Goal: Transaction & Acquisition: Purchase product/service

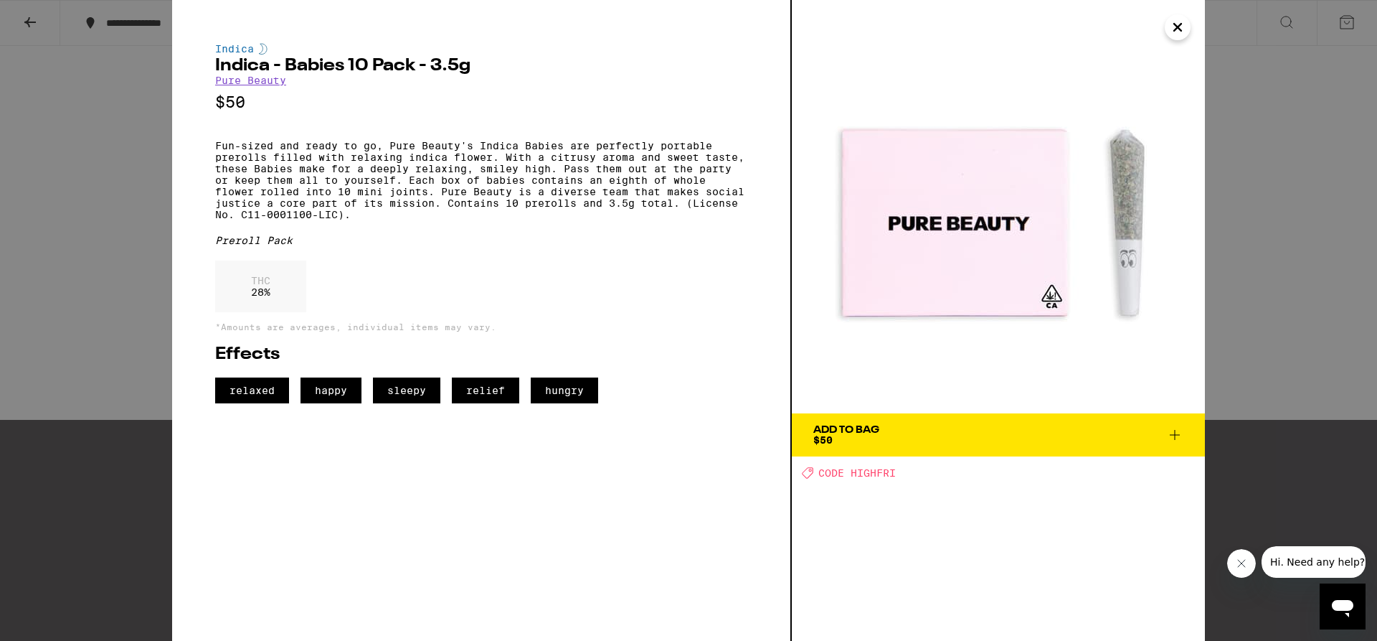
click at [1245, 126] on div "Indica Indica - Babies 10 Pack - 3.5g Pure Beauty $50 Fun-sized and ready to go…" at bounding box center [688, 320] width 1377 height 641
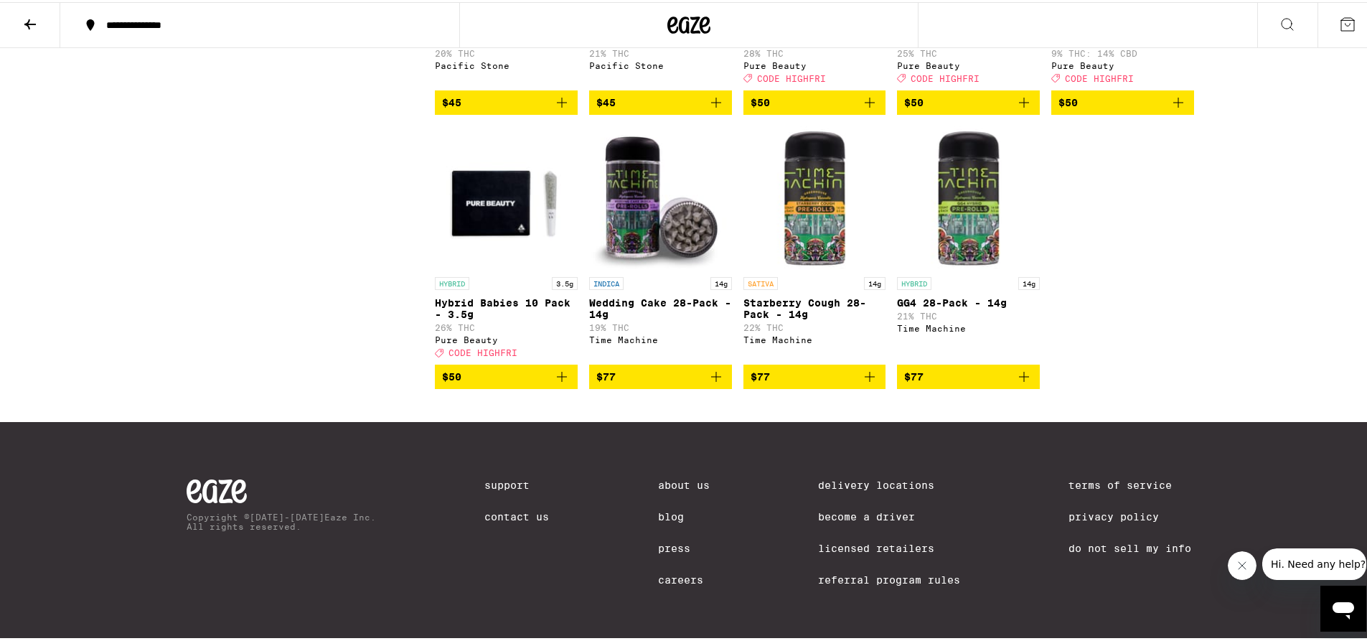
click at [817, 109] on span "$50" at bounding box center [814, 100] width 128 height 17
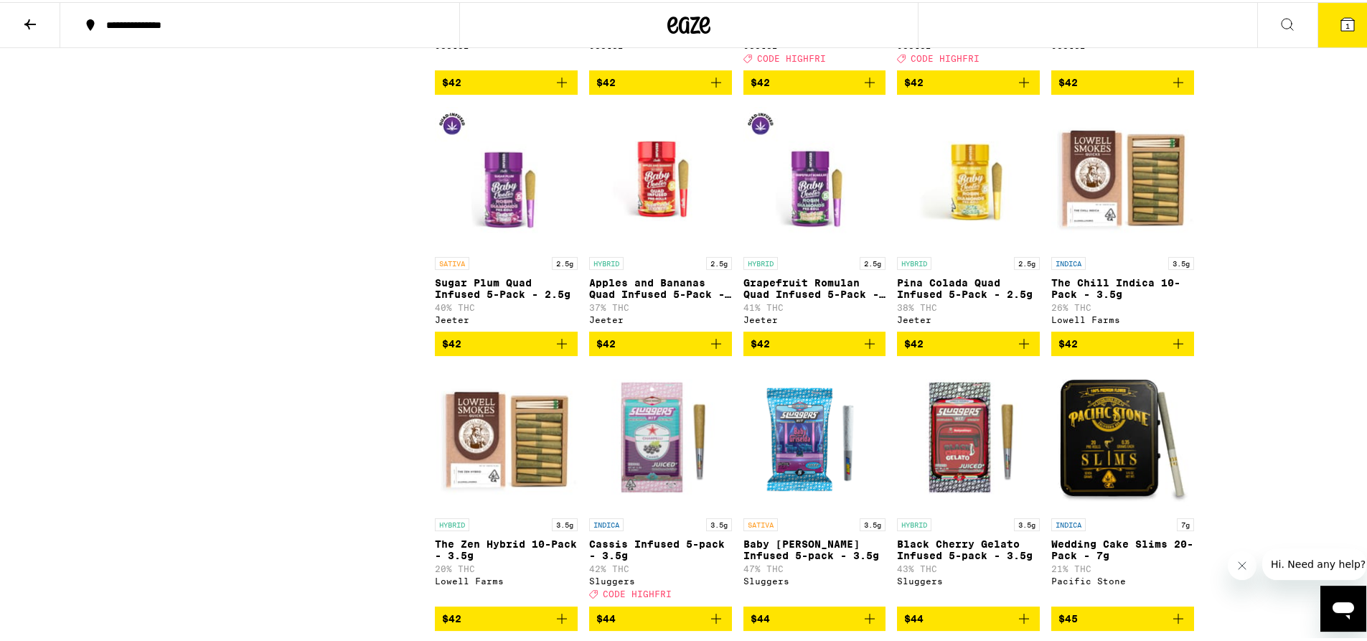
scroll to position [3765, 0]
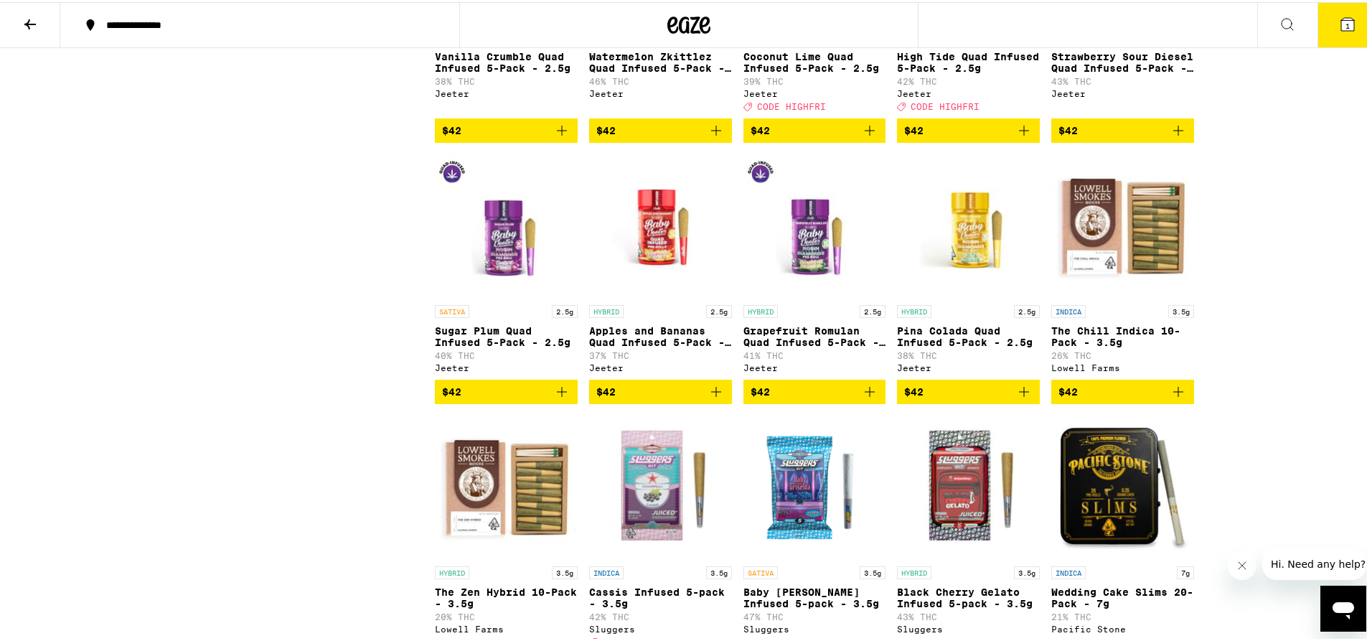
click at [40, 17] on button at bounding box center [30, 23] width 60 height 45
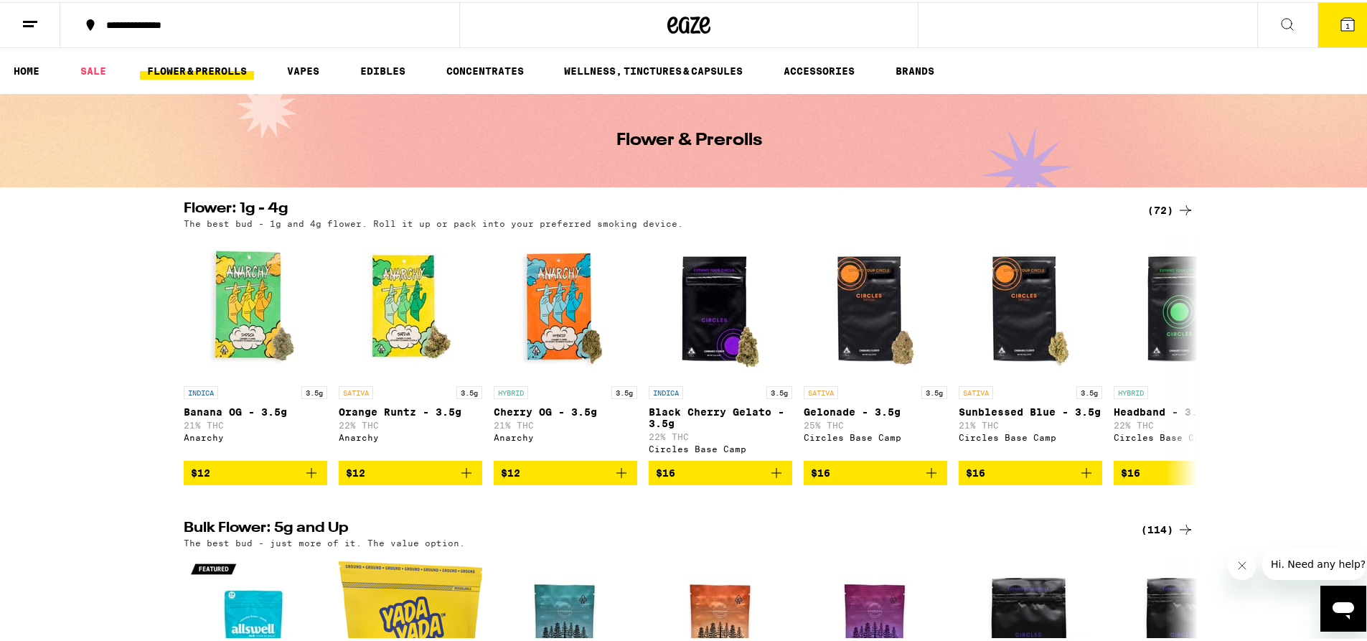
click at [1169, 209] on div "(72)" at bounding box center [1170, 207] width 47 height 17
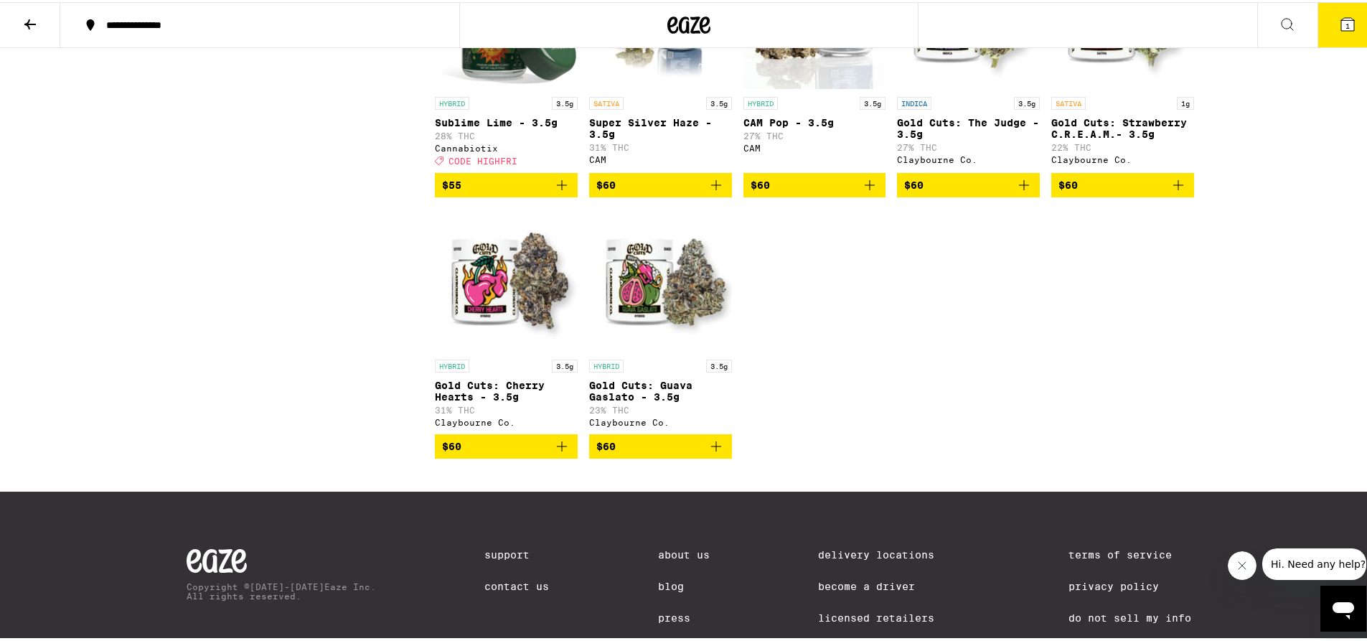
scroll to position [3869, 0]
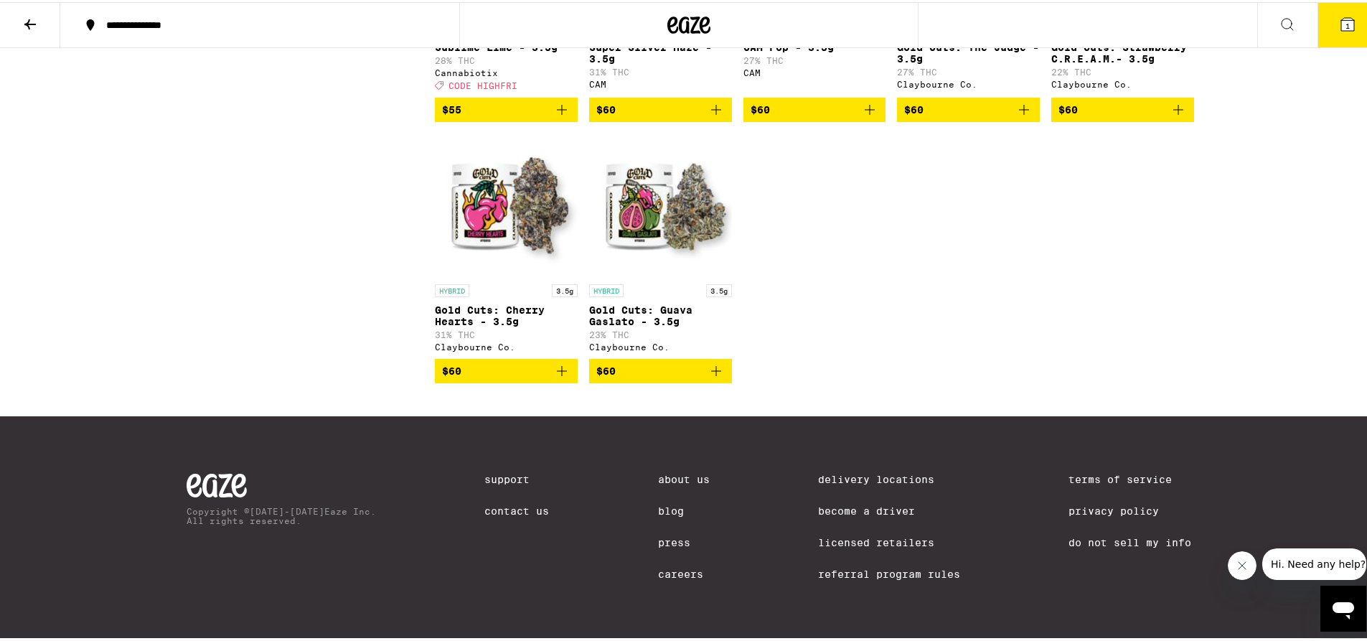
click at [24, 15] on icon at bounding box center [30, 22] width 17 height 17
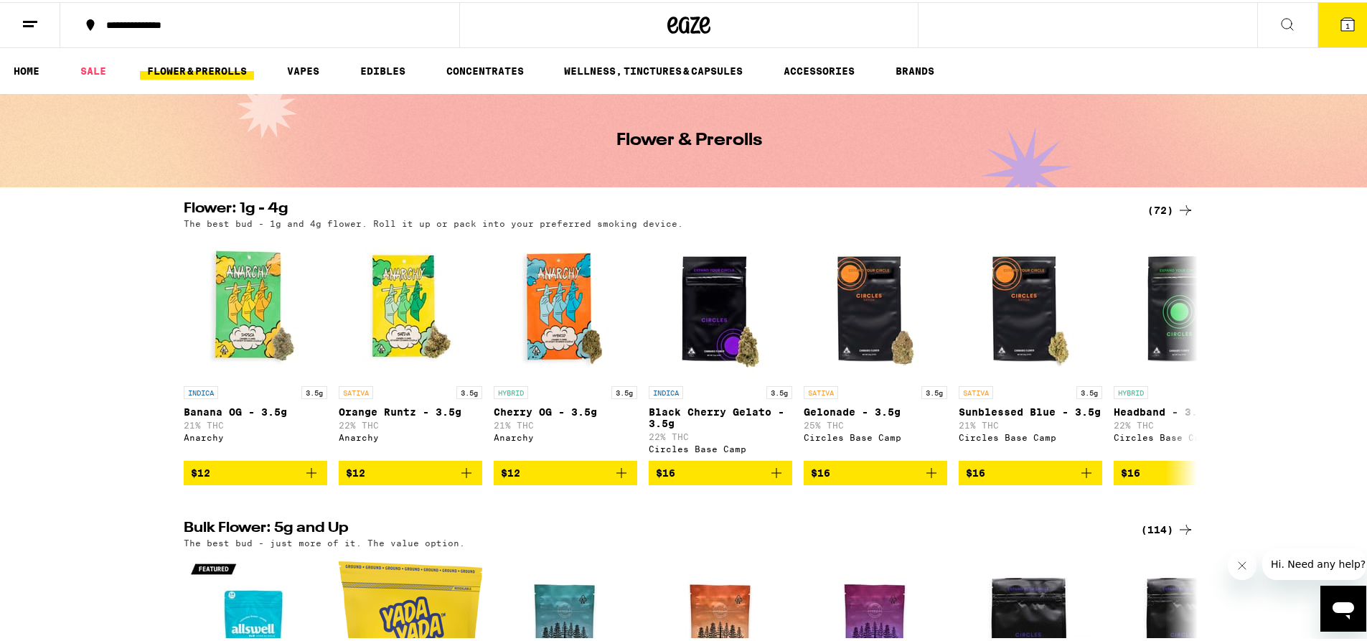
scroll to position [310, 0]
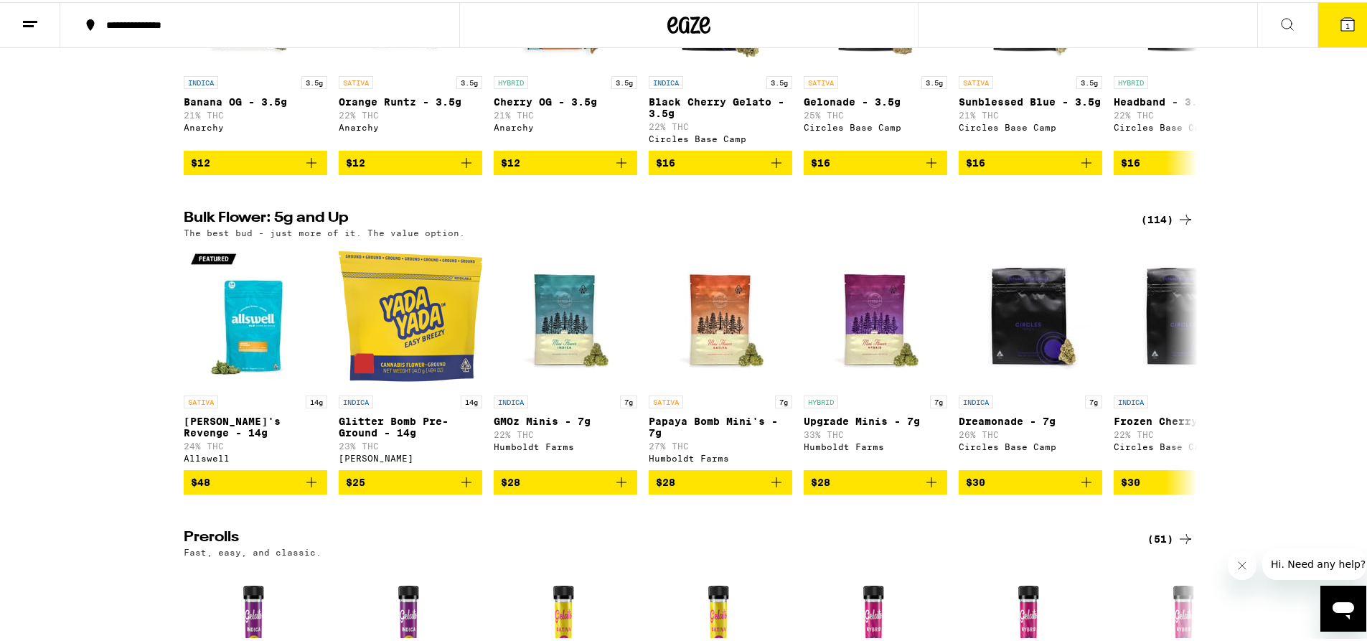
click at [1165, 226] on div "(114)" at bounding box center [1167, 217] width 53 height 17
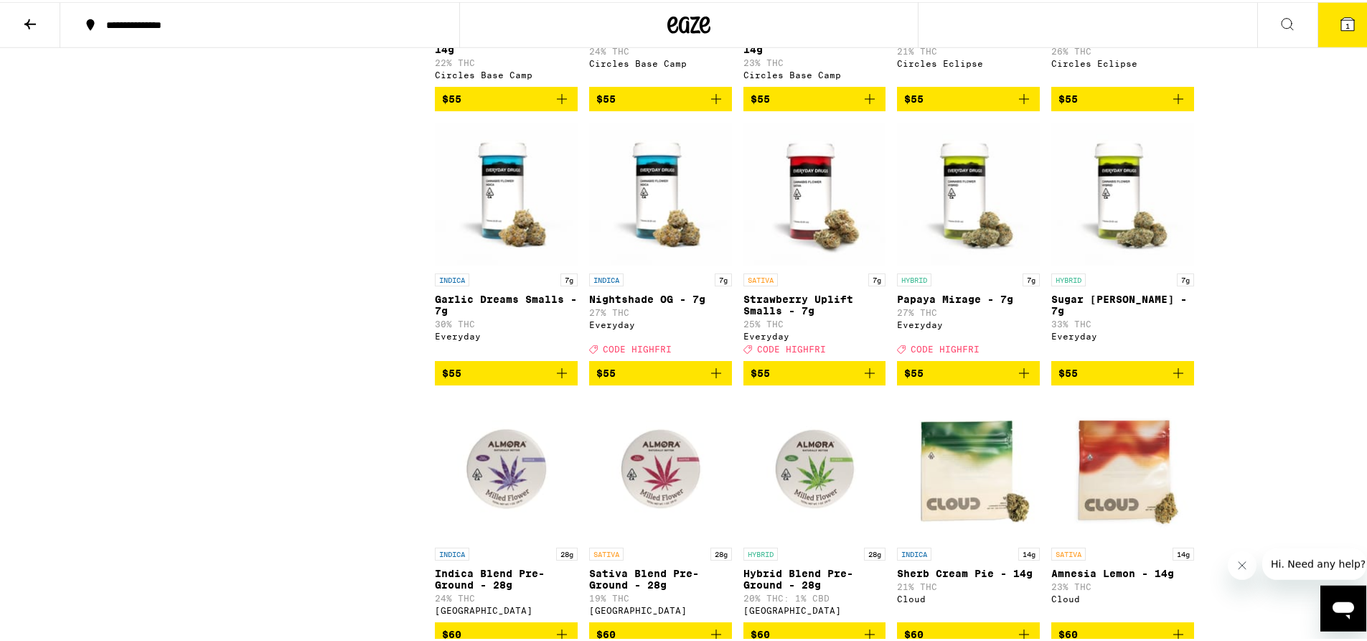
scroll to position [2801, 0]
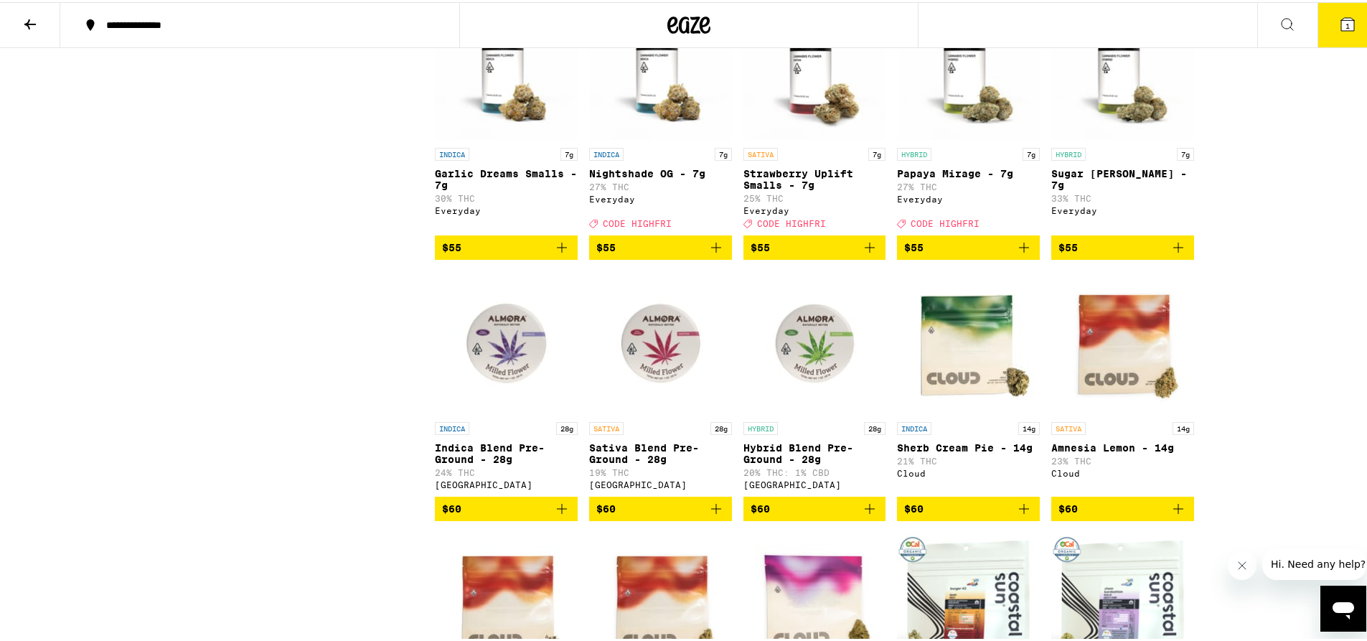
click at [819, 138] on img "Open page for Strawberry Uplift Smalls - 7g from Everyday" at bounding box center [814, 66] width 143 height 143
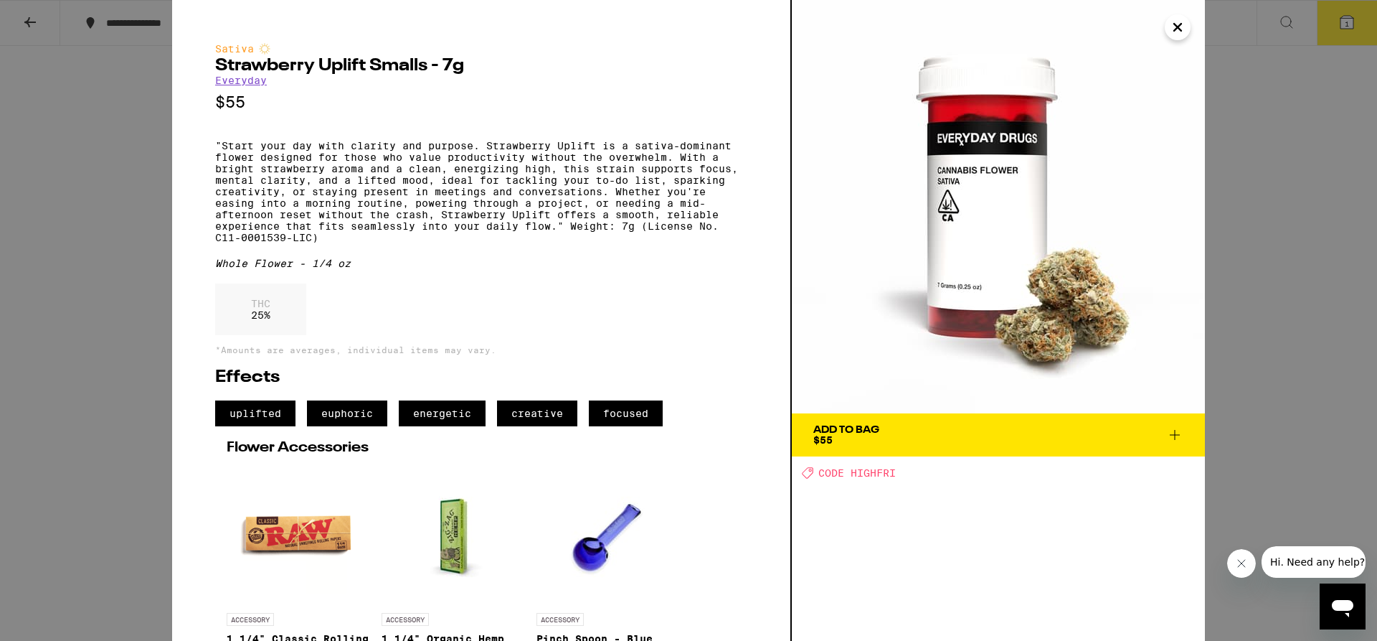
click at [1269, 115] on div "Sativa Strawberry Uplift Smalls - 7g Everyday $55 "Start your day with clarity …" at bounding box center [688, 320] width 1377 height 641
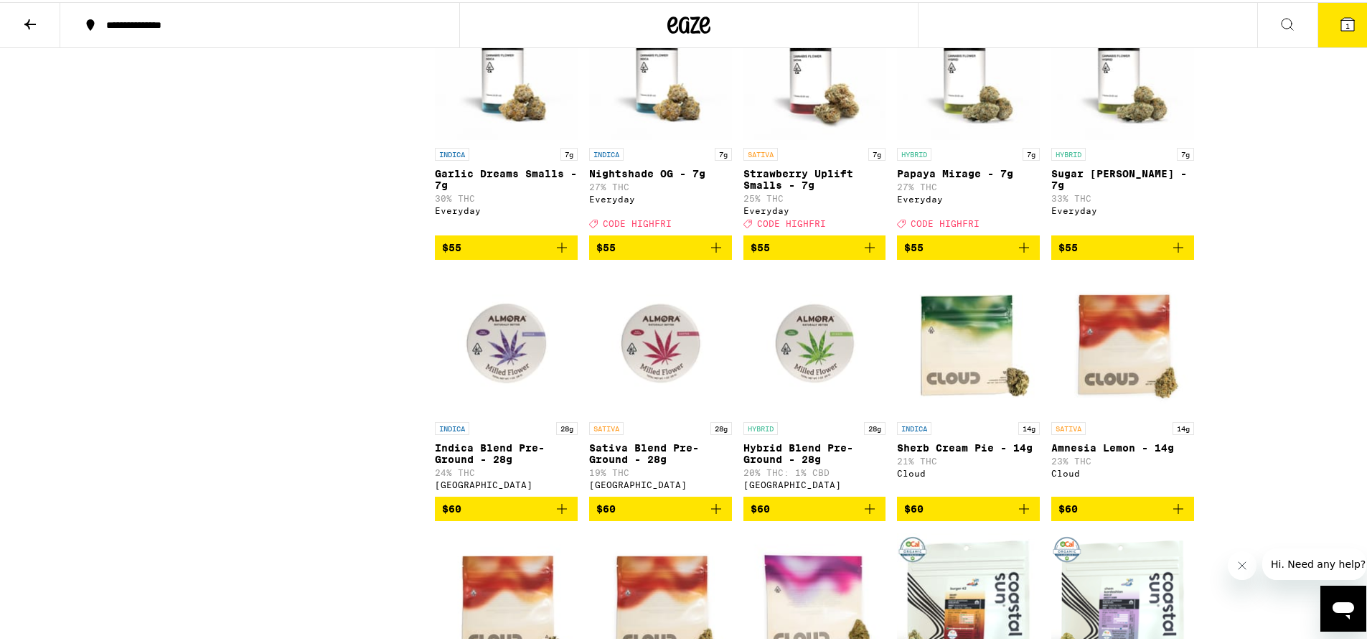
click at [952, 136] on img "Open page for Papaya Mirage - 7g from Everyday" at bounding box center [968, 66] width 143 height 143
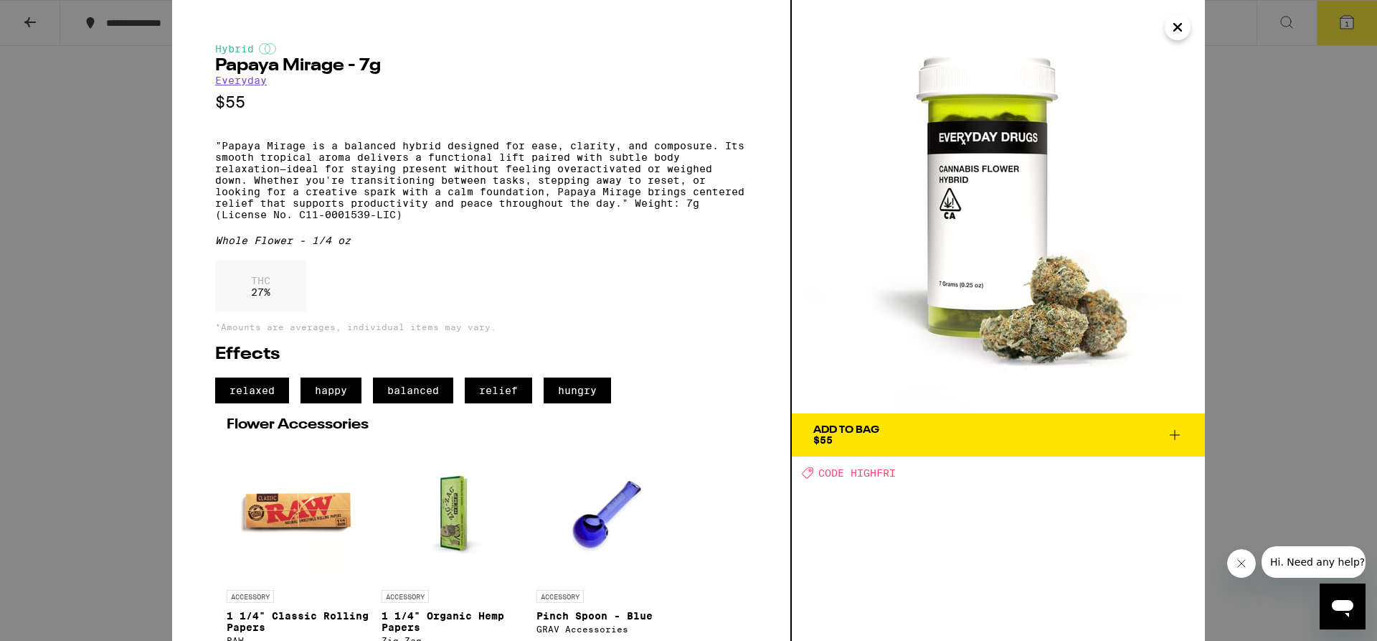
click at [1307, 192] on div "Hybrid Papaya Mirage - 7g Everyday $55 "Papaya Mirage is a balanced hybrid desi…" at bounding box center [688, 320] width 1377 height 641
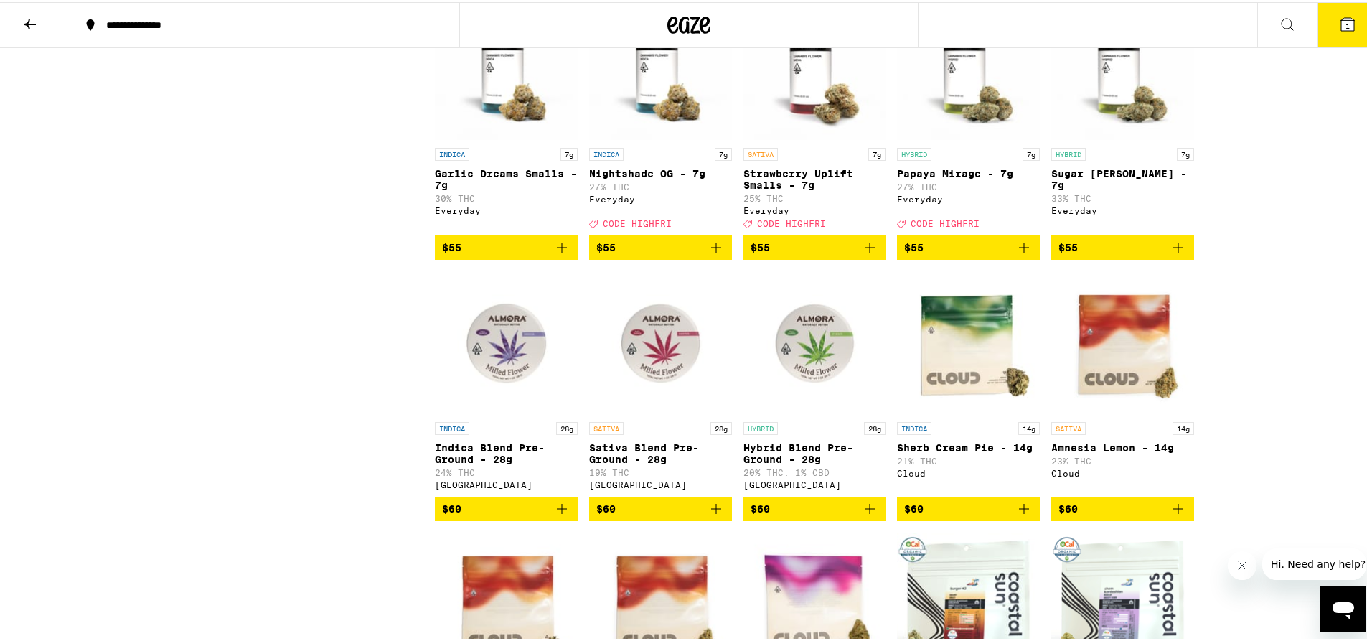
click at [967, 254] on span "$55" at bounding box center [968, 245] width 128 height 17
click at [655, 138] on img "Open page for Nightshade OG - 7g from Everyday" at bounding box center [660, 66] width 143 height 143
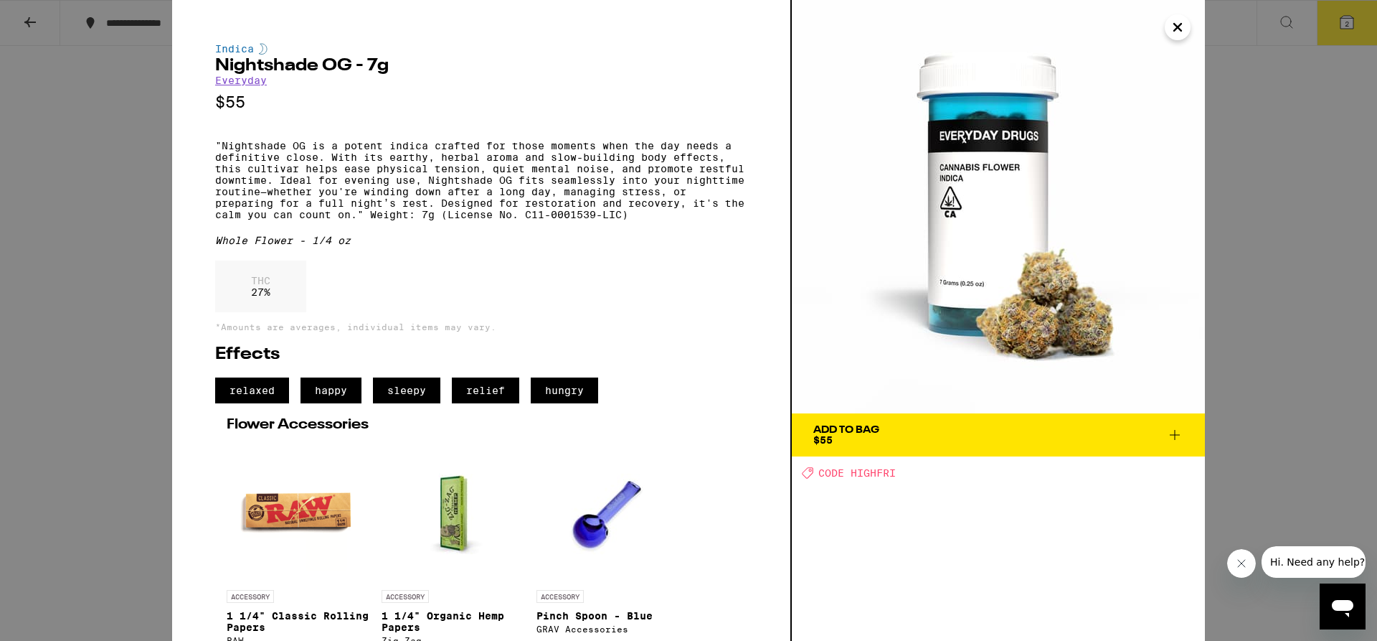
click at [1243, 217] on div "Indica Nightshade OG - 7g Everyday $55 "Nightshade OG is a potent indica crafte…" at bounding box center [688, 320] width 1377 height 641
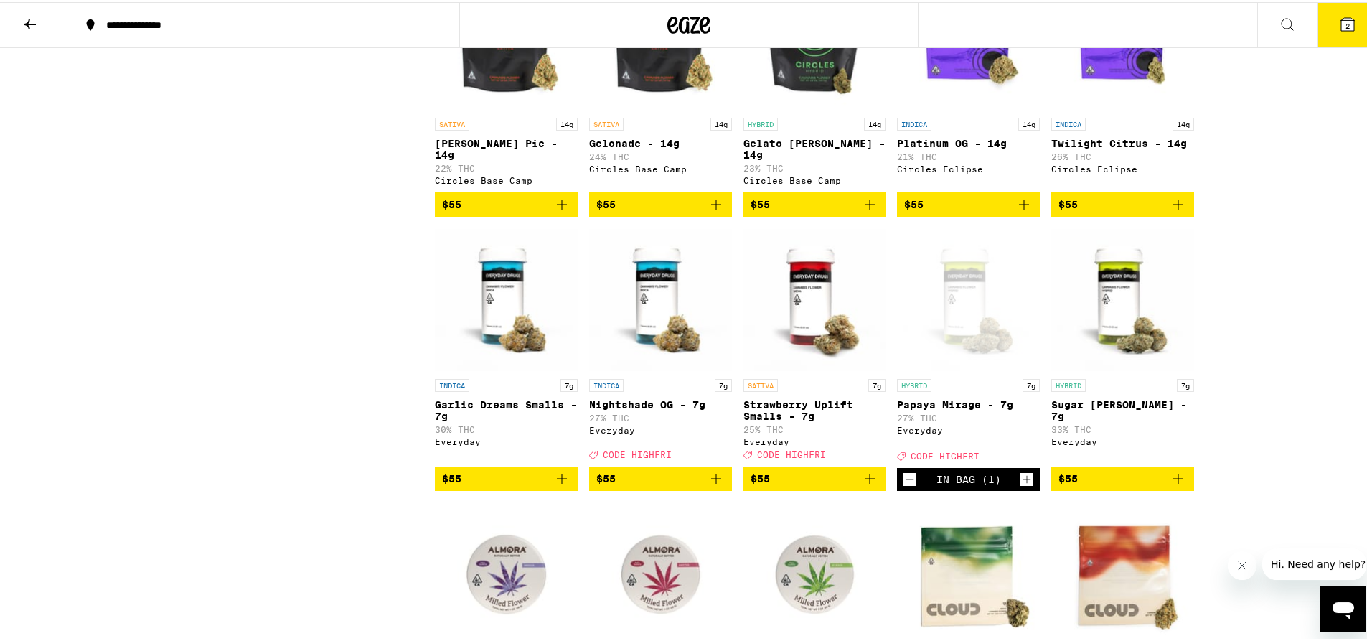
scroll to position [2617, 0]
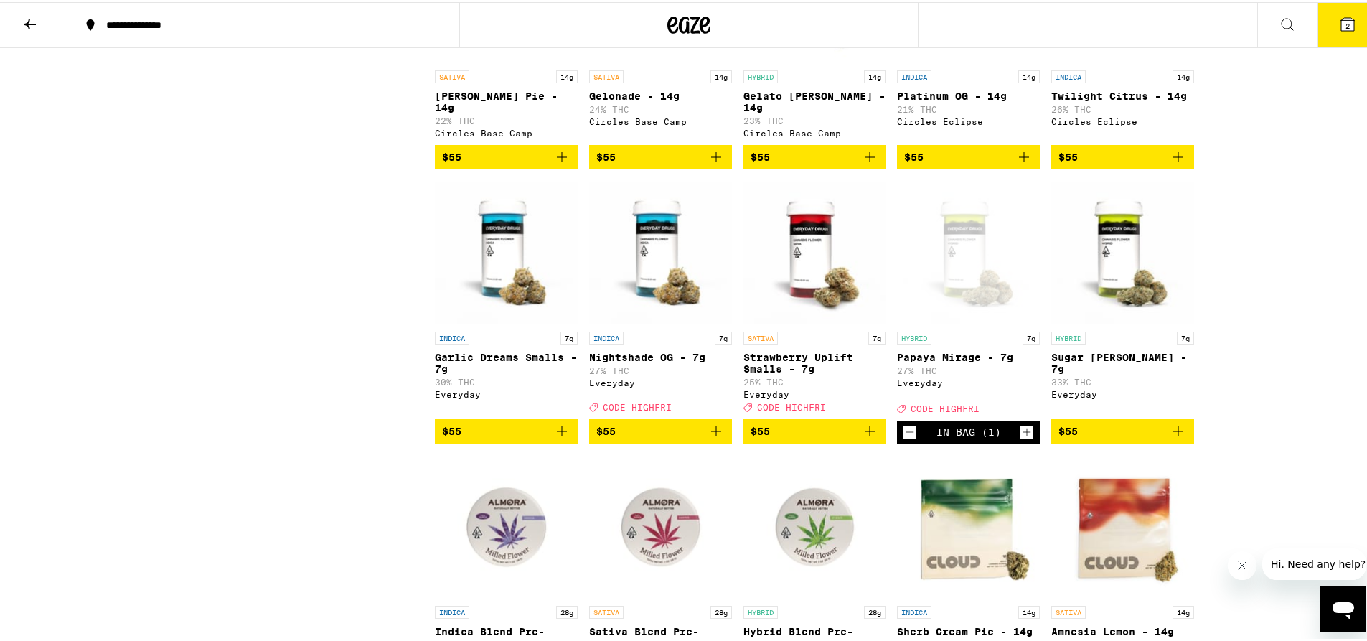
click at [796, 312] on img "Open page for Strawberry Uplift Smalls - 7g from Everyday" at bounding box center [814, 250] width 143 height 143
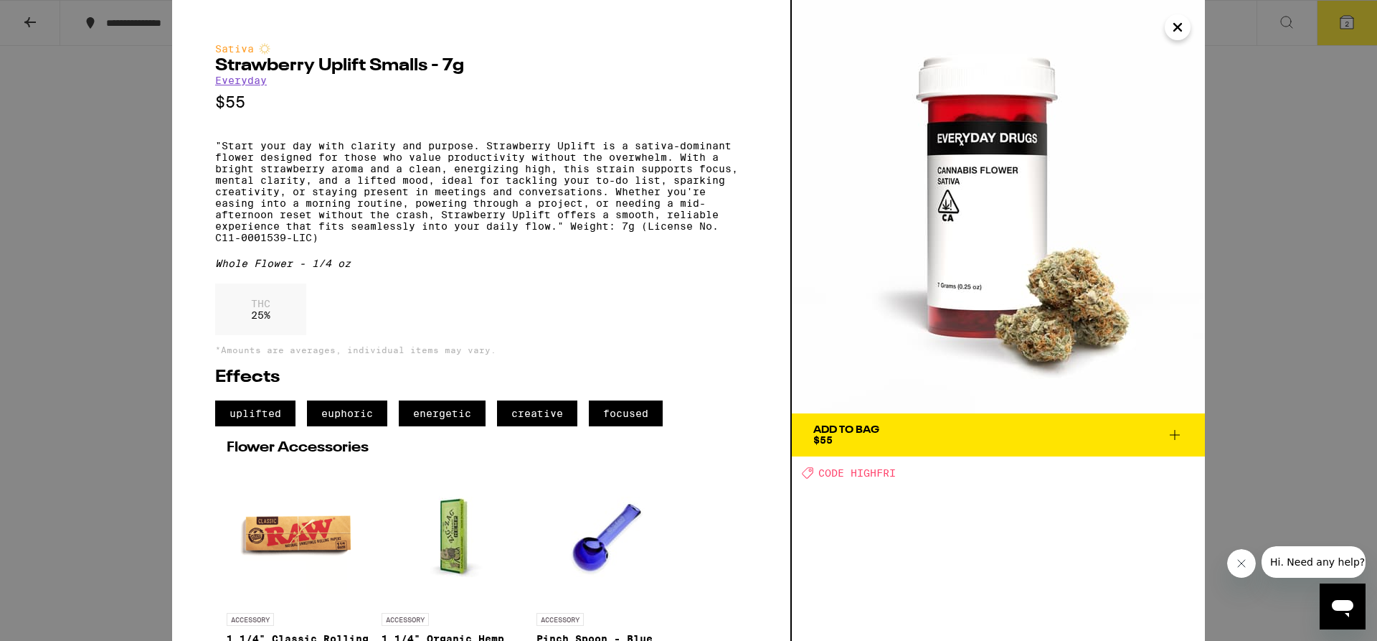
click at [1293, 202] on div "Sativa Strawberry Uplift Smalls - 7g Everyday $55 "Start your day with clarity …" at bounding box center [688, 320] width 1377 height 641
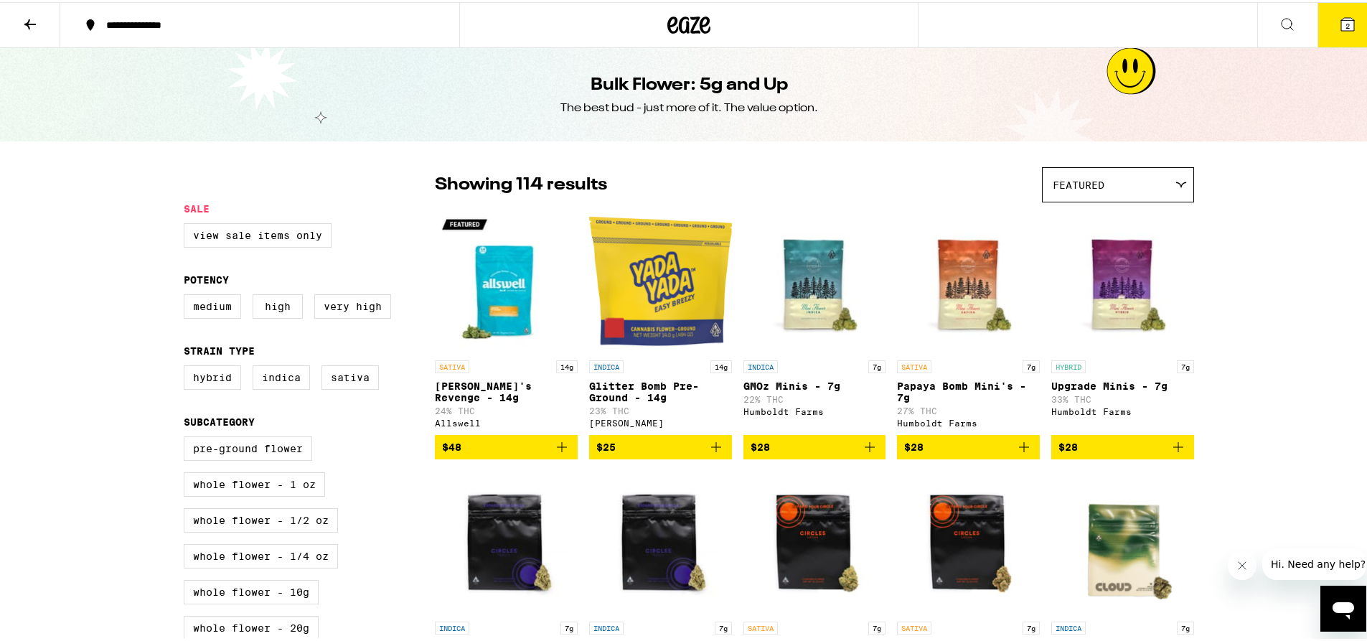
click at [1345, 20] on span "2" at bounding box center [1347, 23] width 4 height 9
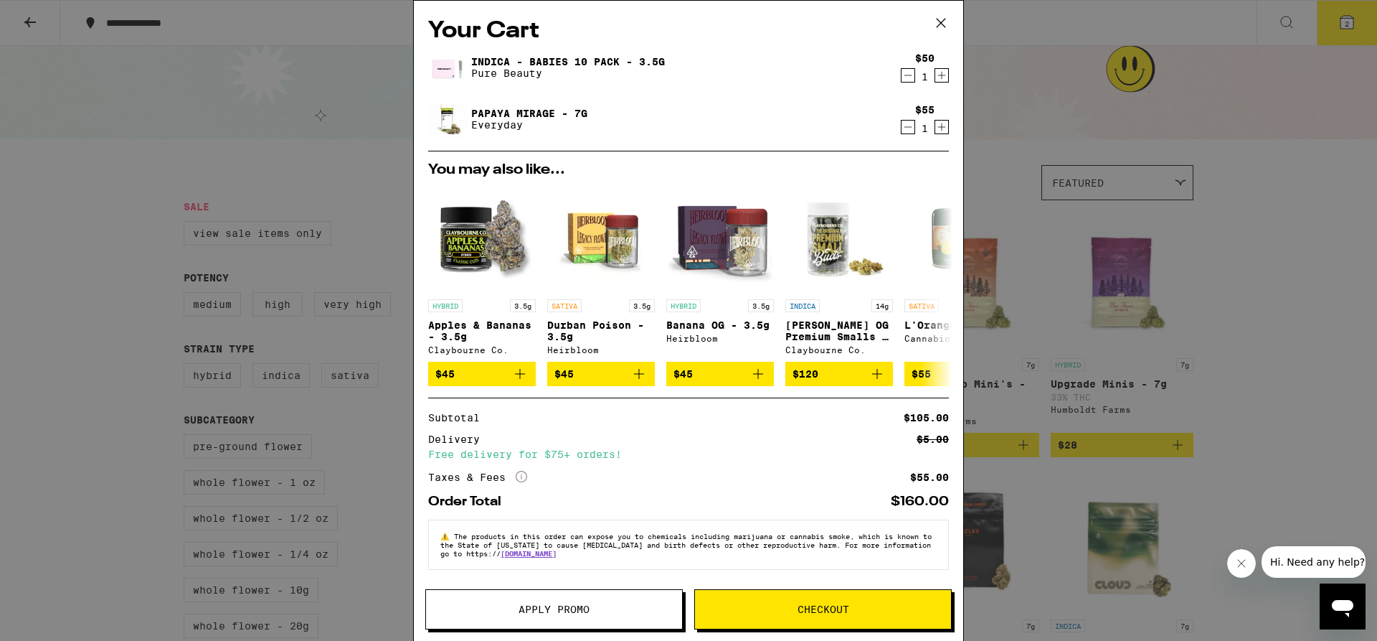
click at [568, 611] on span "Apply Promo" at bounding box center [554, 609] width 71 height 10
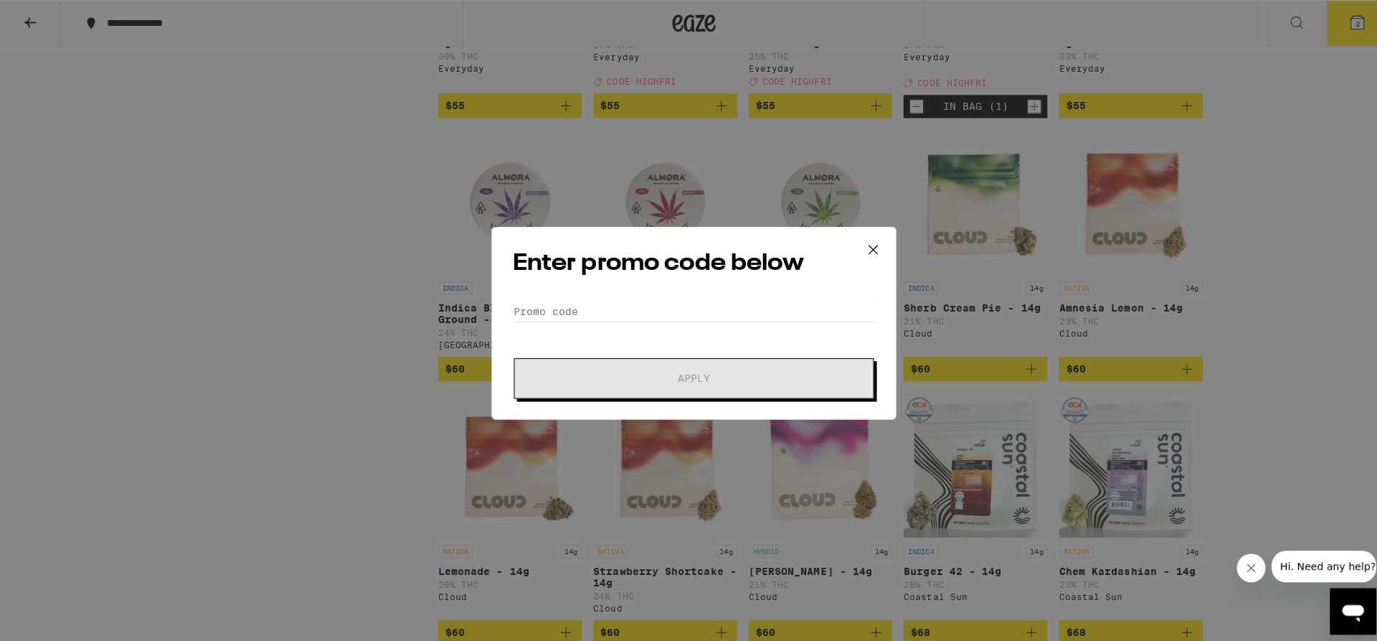
scroll to position [2996, 0]
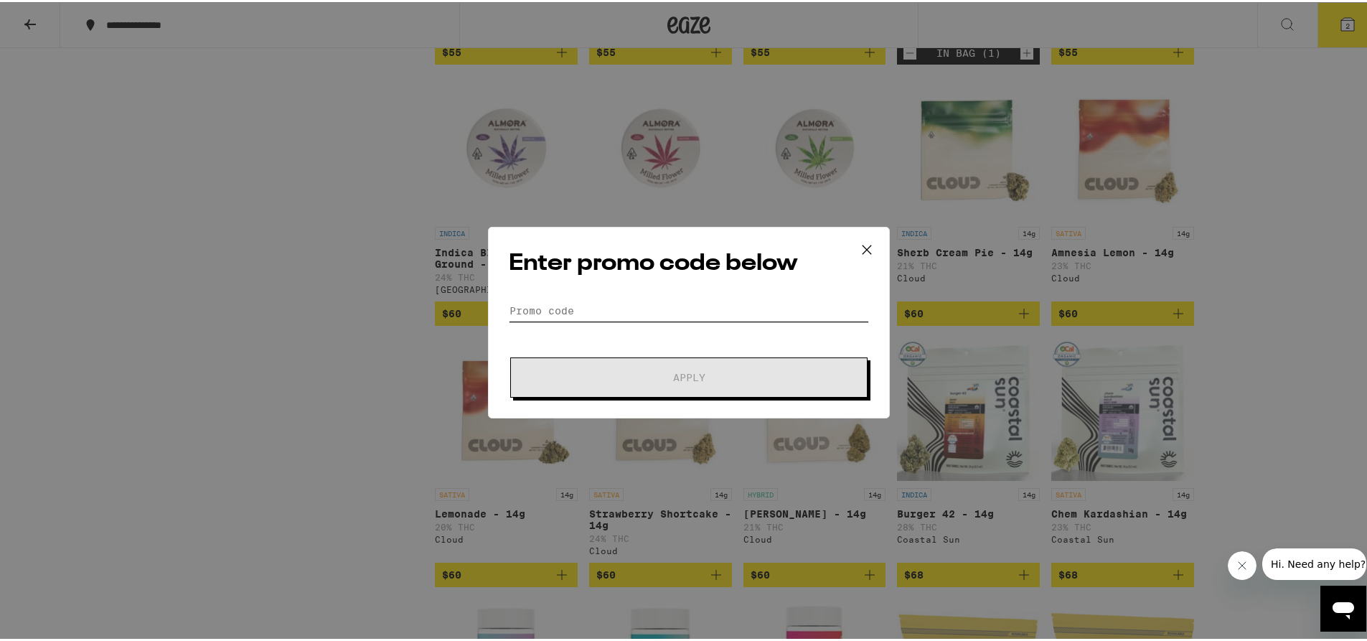
click at [677, 313] on input "Promo Code" at bounding box center [689, 309] width 360 height 22
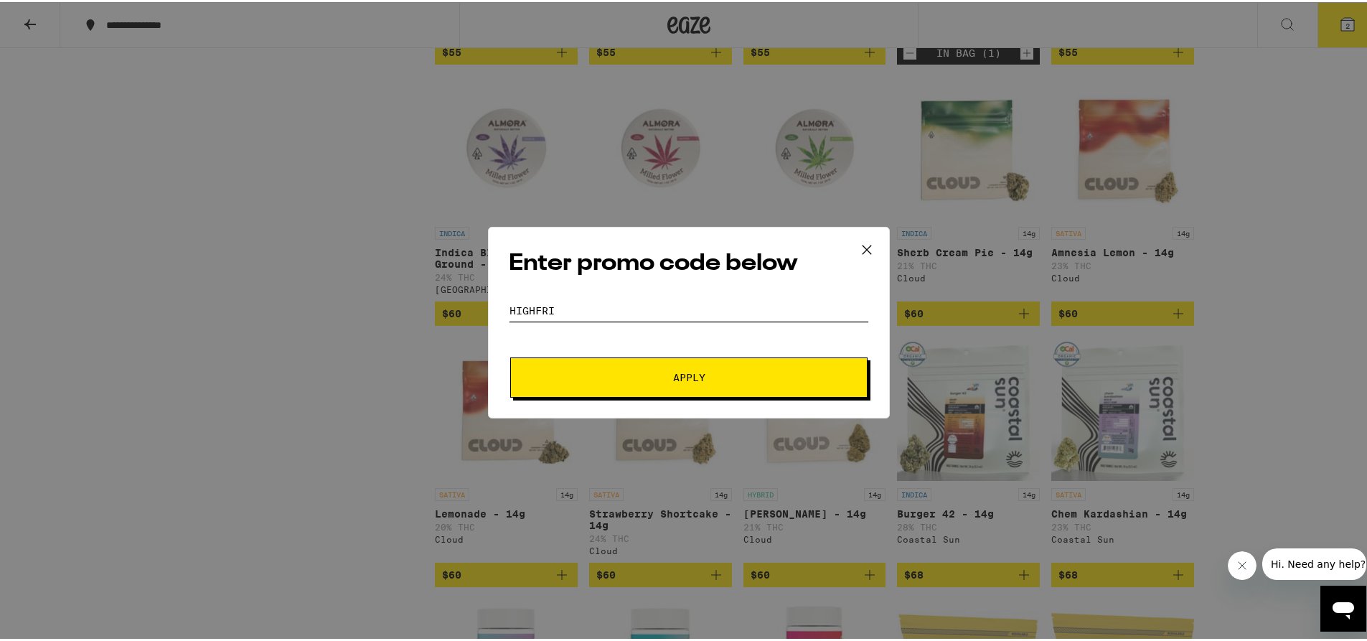
type input "highfri"
click at [510, 355] on button "Apply" at bounding box center [688, 375] width 357 height 40
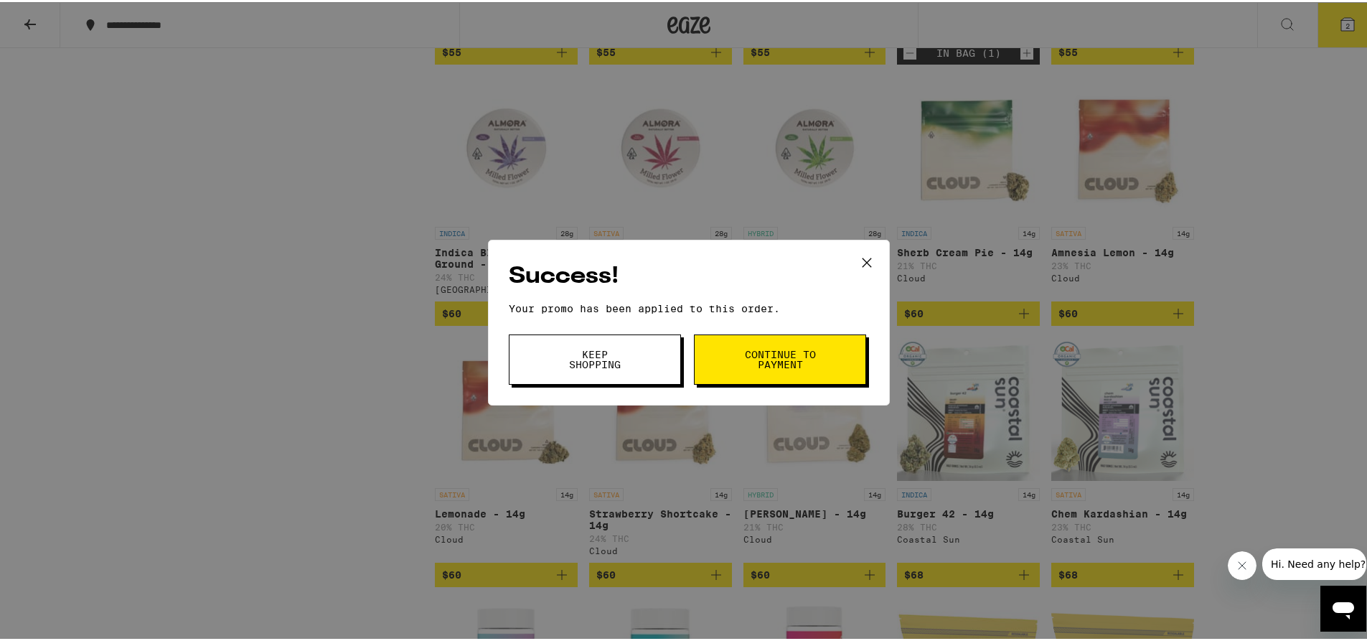
click at [625, 359] on span "Keep Shopping" at bounding box center [594, 357] width 73 height 20
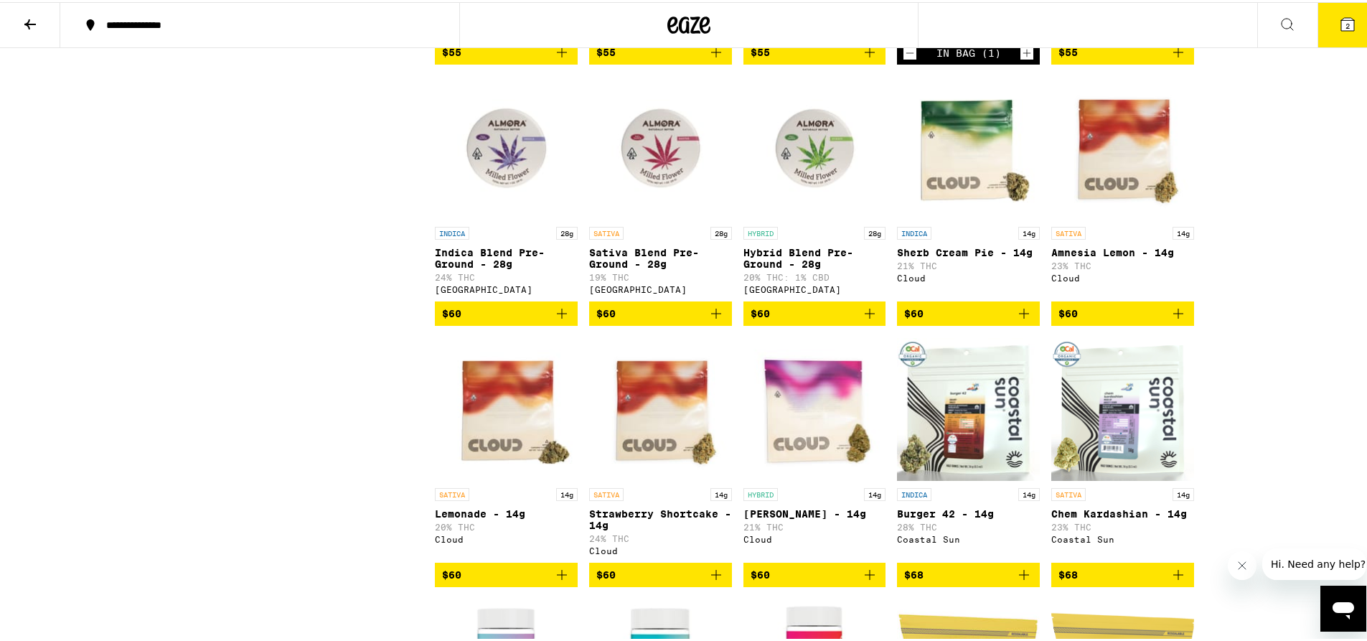
click at [1341, 16] on icon at bounding box center [1347, 22] width 13 height 13
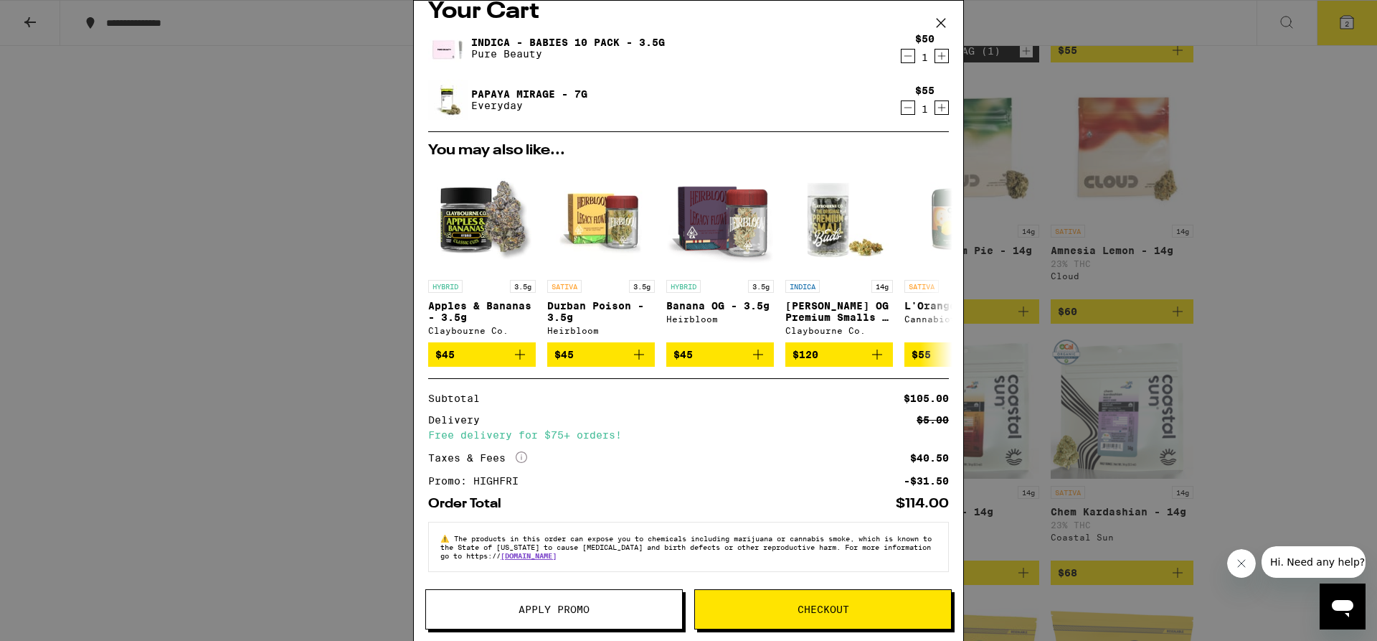
scroll to position [45, 0]
click at [768, 604] on span "Checkout" at bounding box center [823, 609] width 256 height 10
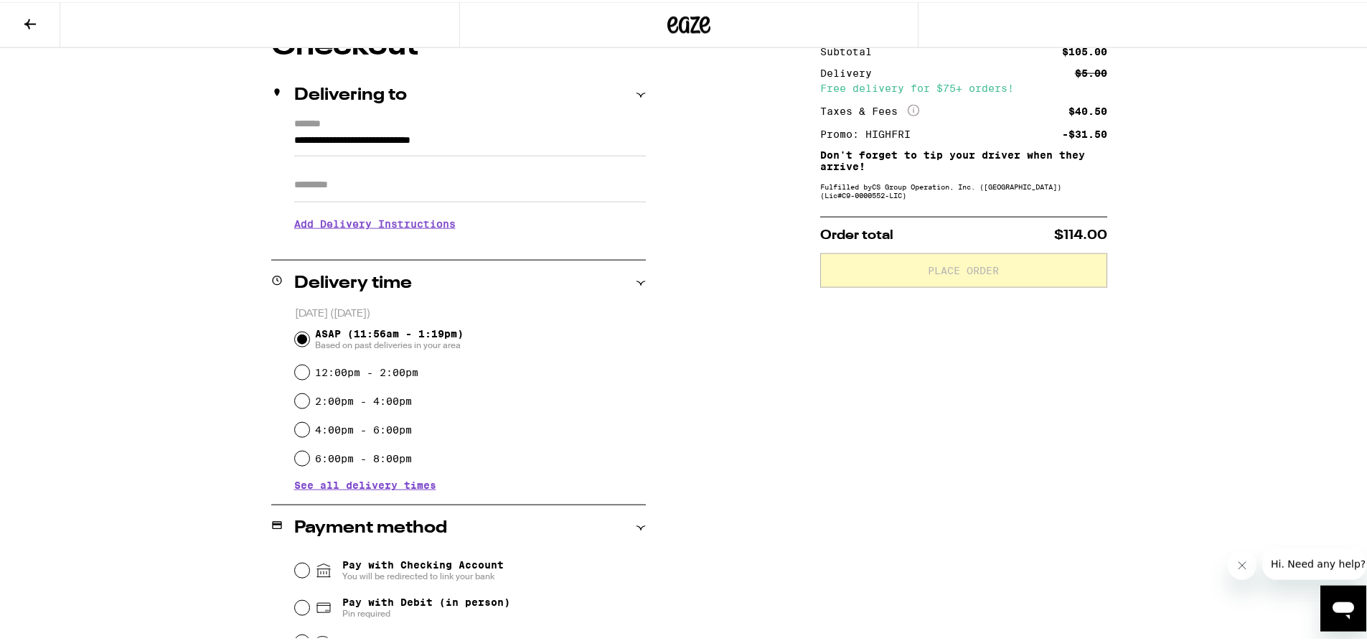
scroll to position [207, 0]
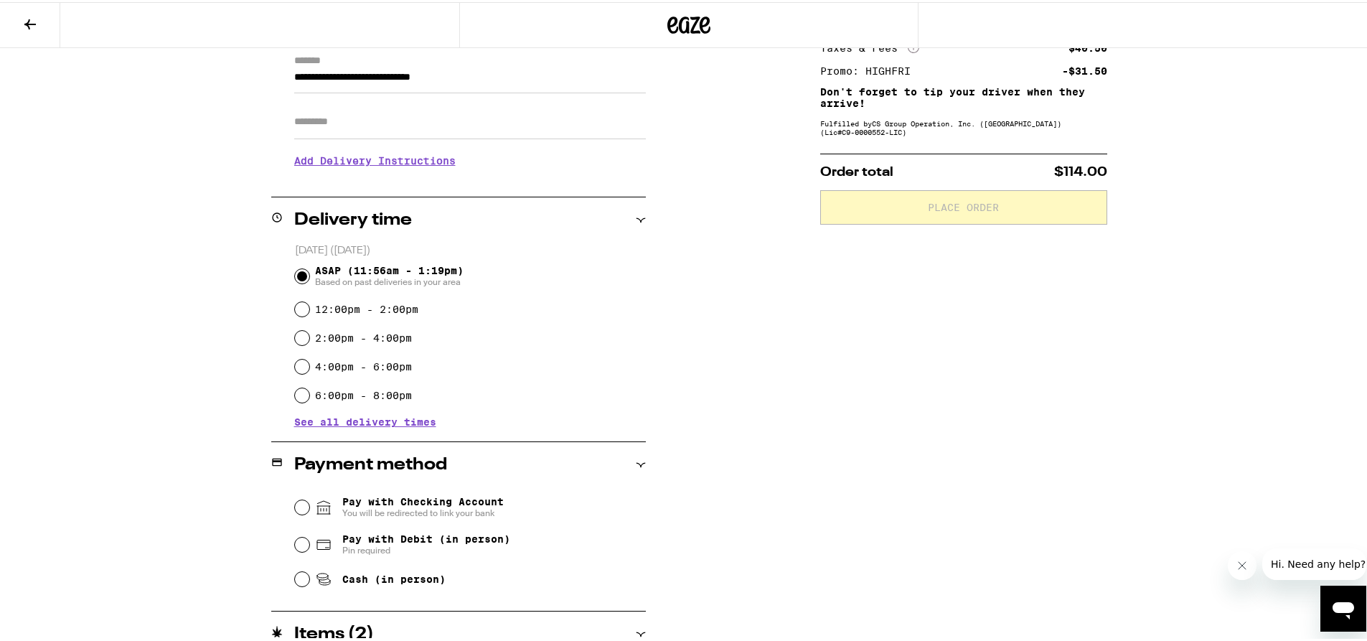
click at [342, 580] on span "Cash (in person)" at bounding box center [393, 576] width 103 height 11
click at [309, 580] on input "Cash (in person)" at bounding box center [302, 577] width 14 height 14
radio input "true"
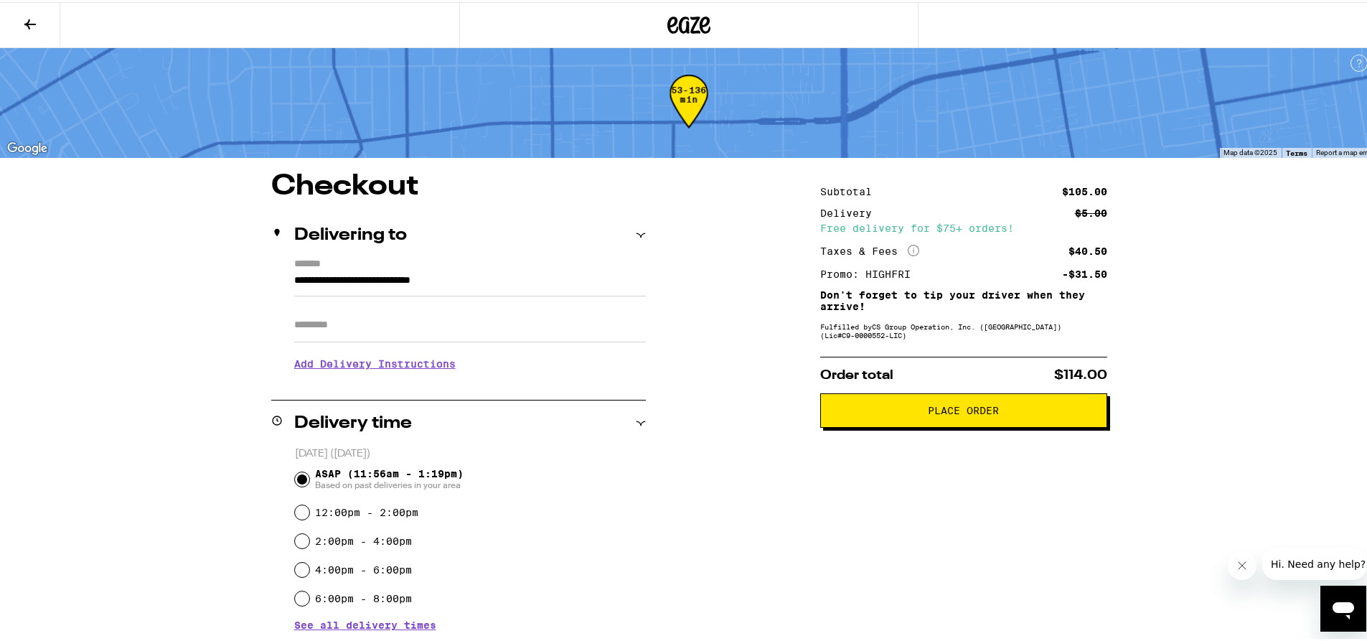
scroll to position [0, 0]
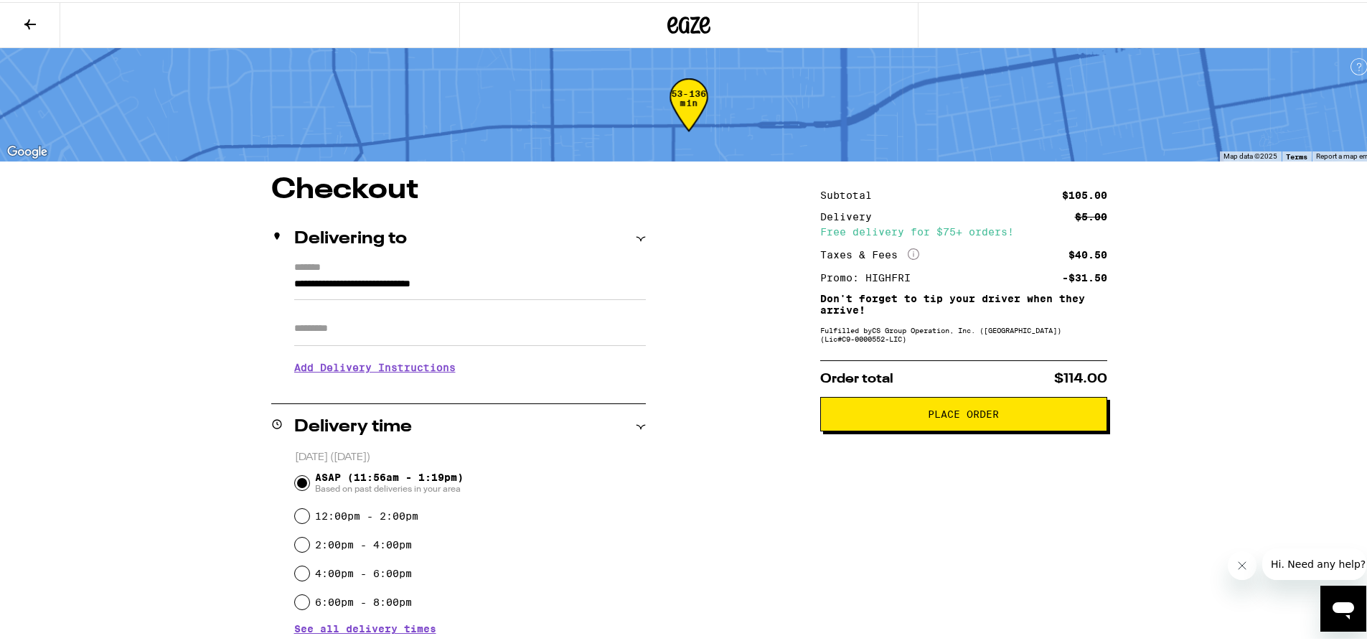
click at [941, 416] on span "Place Order" at bounding box center [963, 412] width 71 height 10
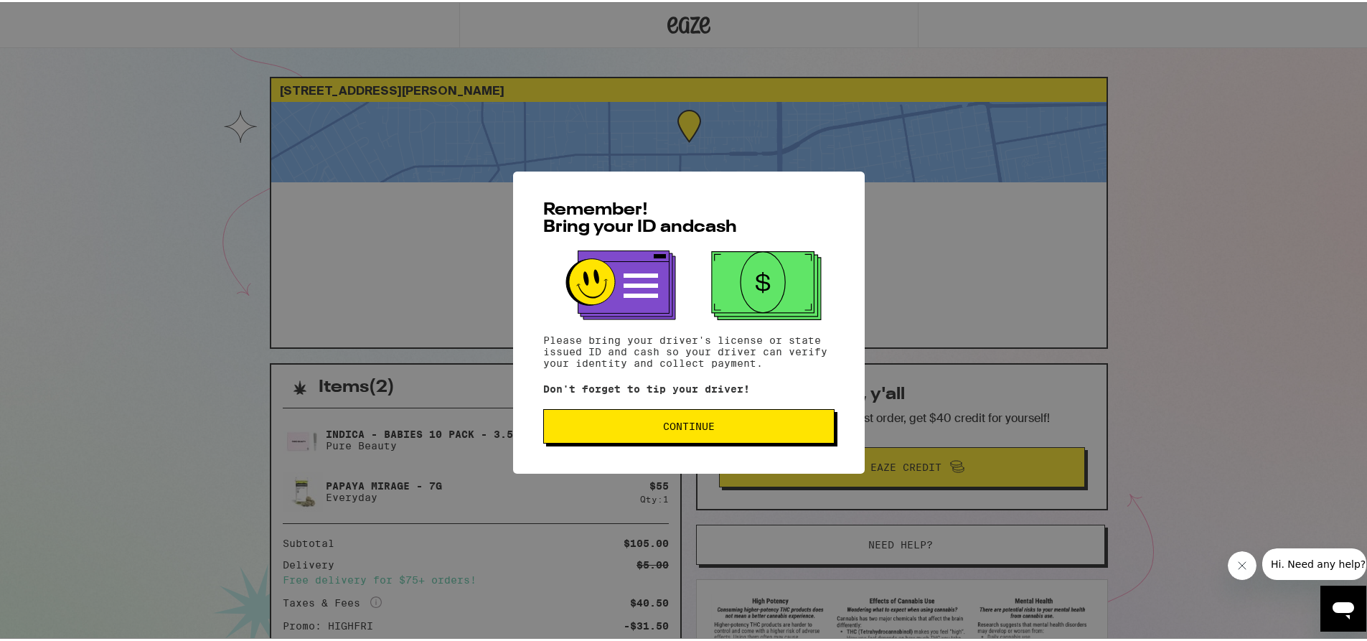
click at [700, 429] on span "Continue" at bounding box center [689, 424] width 52 height 10
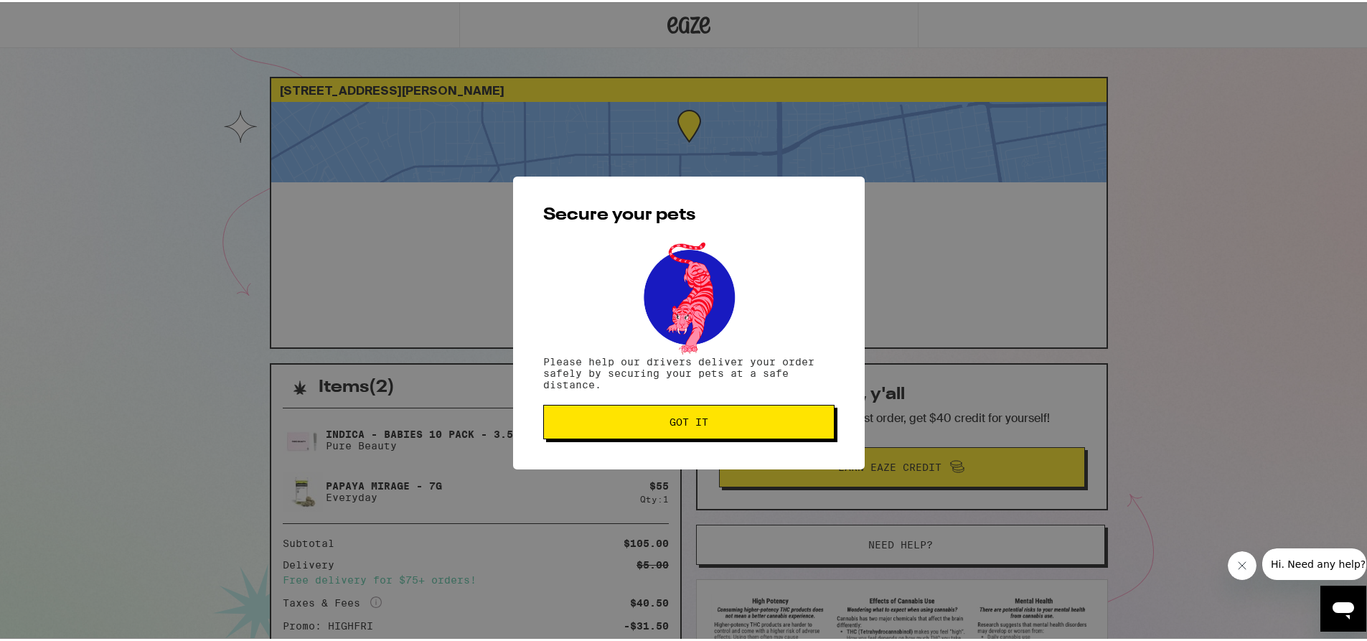
click at [701, 430] on button "Got it" at bounding box center [688, 419] width 291 height 34
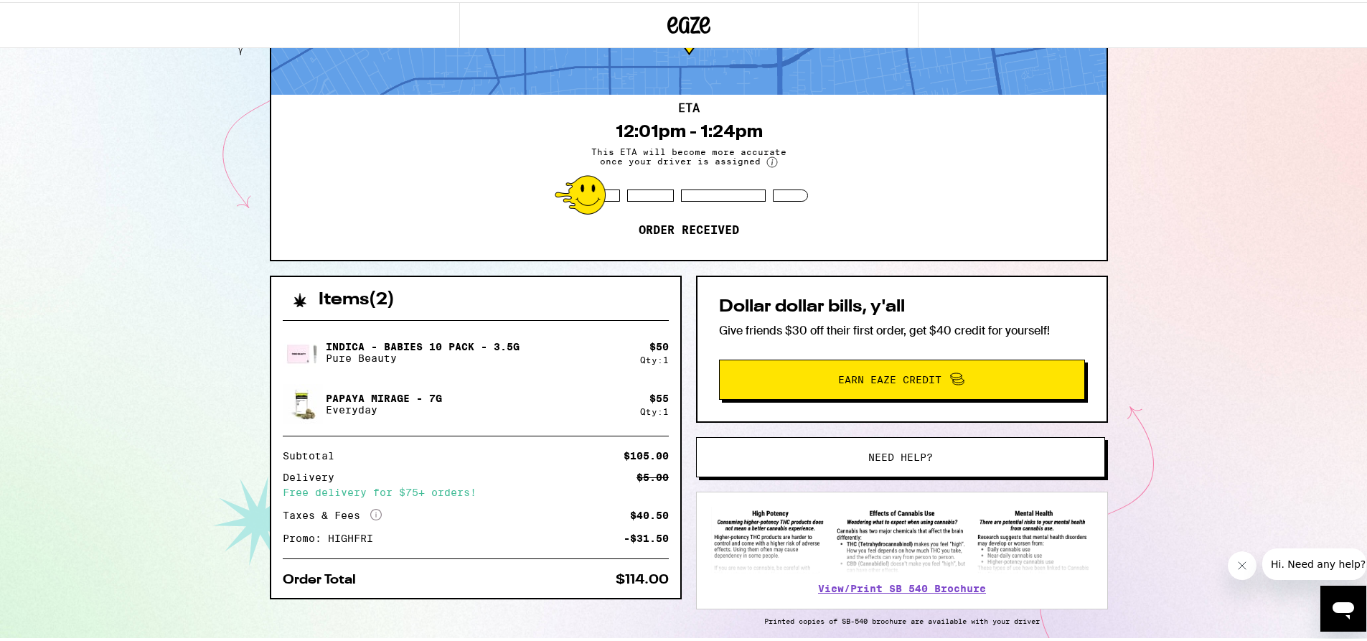
scroll to position [80, 0]
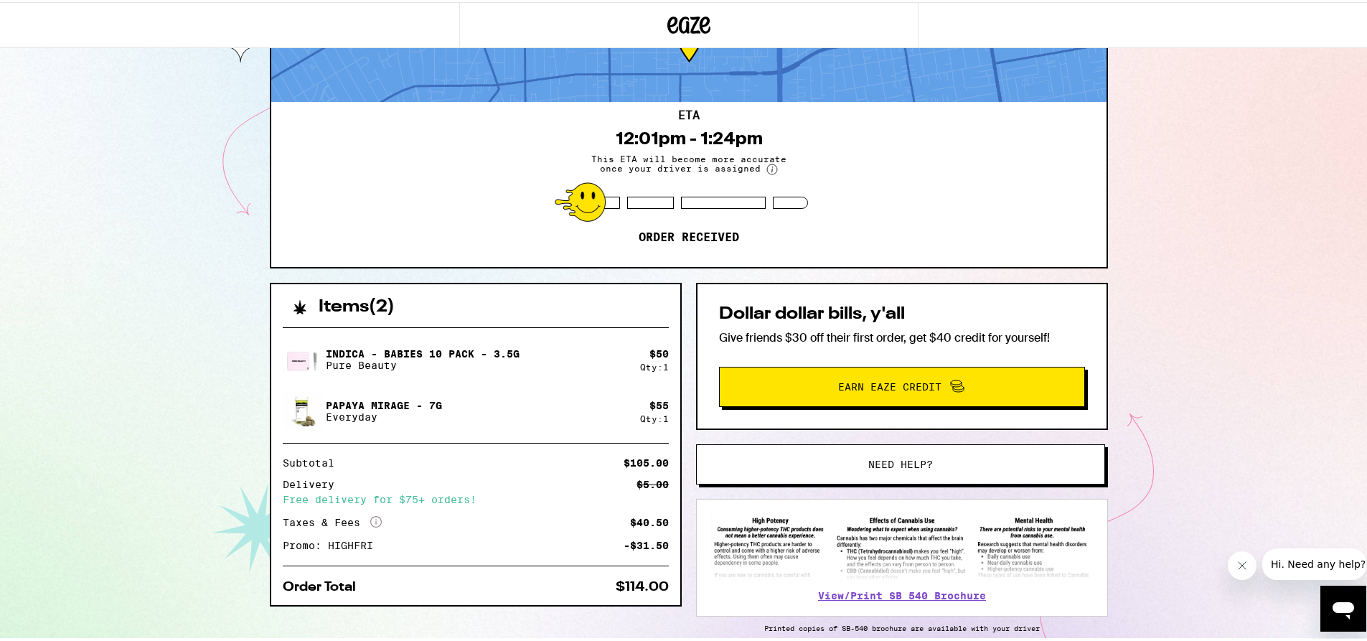
click at [95, 215] on div "5730 N Vista St San Gabriel 91775 ETA 12:01pm - 1:24pm This ETA will become mor…" at bounding box center [688, 311] width 1377 height 782
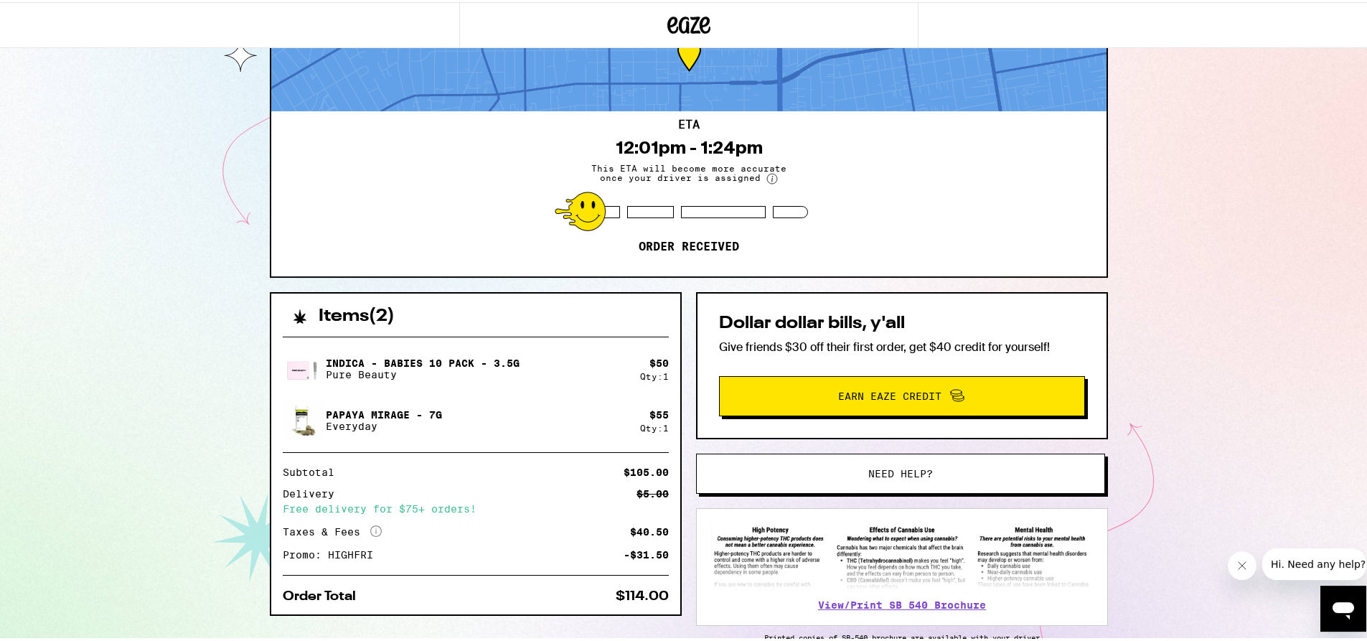
scroll to position [57, 0]
